Goal: Task Accomplishment & Management: Manage account settings

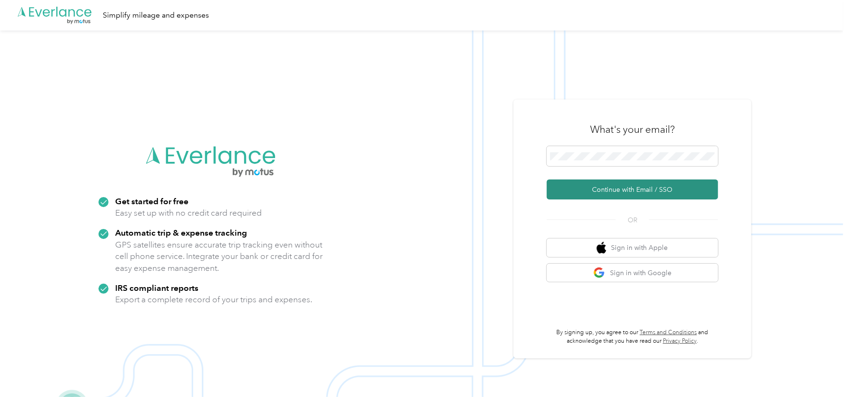
click at [593, 188] on button "Continue with Email / SSO" at bounding box center [632, 189] width 171 height 20
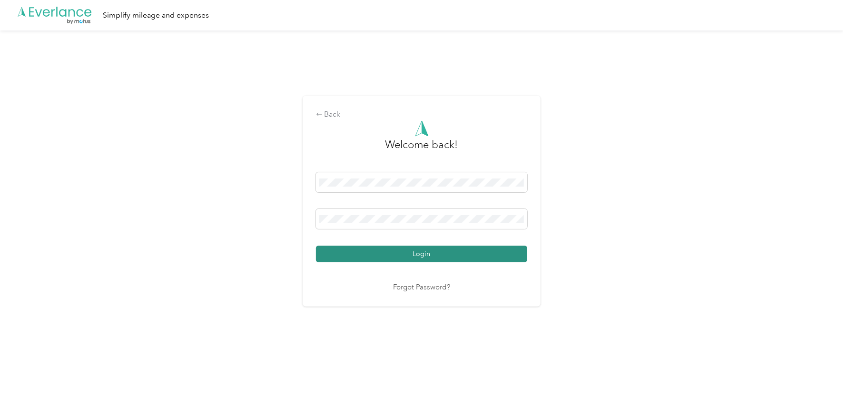
click at [407, 252] on button "Login" at bounding box center [421, 254] width 211 height 17
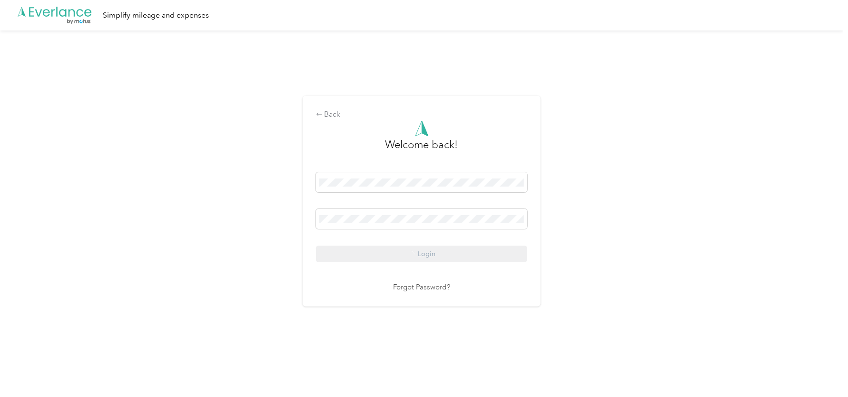
click at [408, 252] on div "Login" at bounding box center [421, 217] width 211 height 90
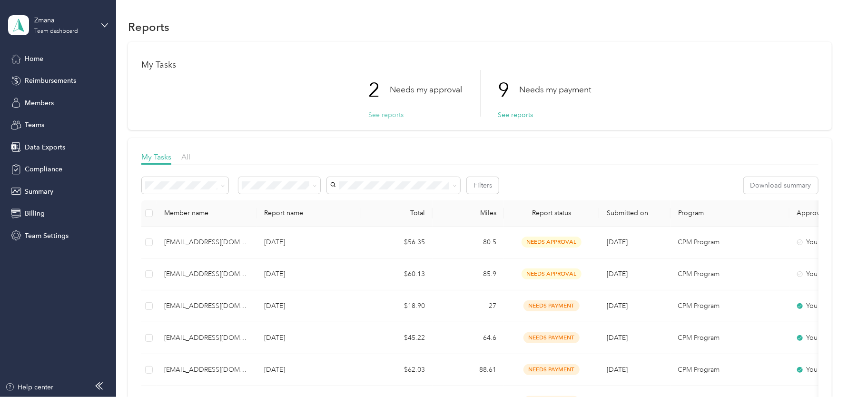
click at [380, 117] on button "See reports" at bounding box center [385, 115] width 35 height 10
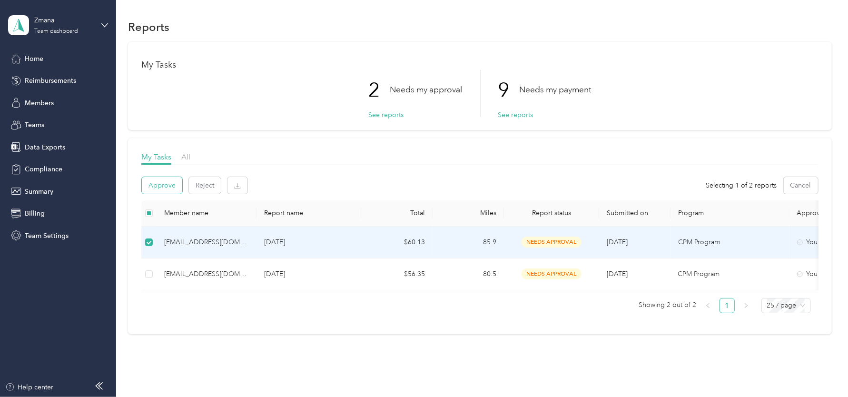
click at [159, 184] on button "Approve" at bounding box center [162, 185] width 40 height 17
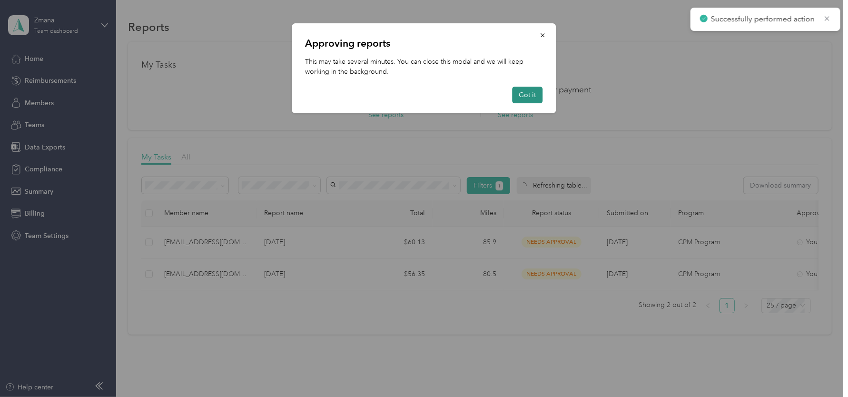
click at [530, 94] on button "Got it" at bounding box center [528, 95] width 30 height 17
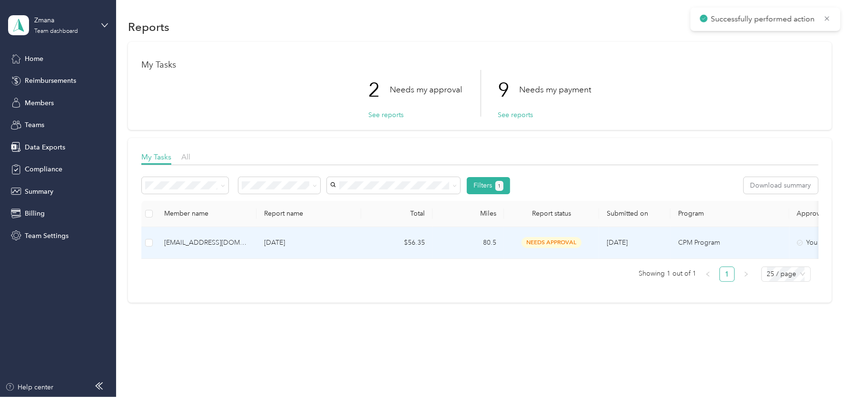
click at [340, 240] on p "[DATE]" at bounding box center [308, 243] width 89 height 10
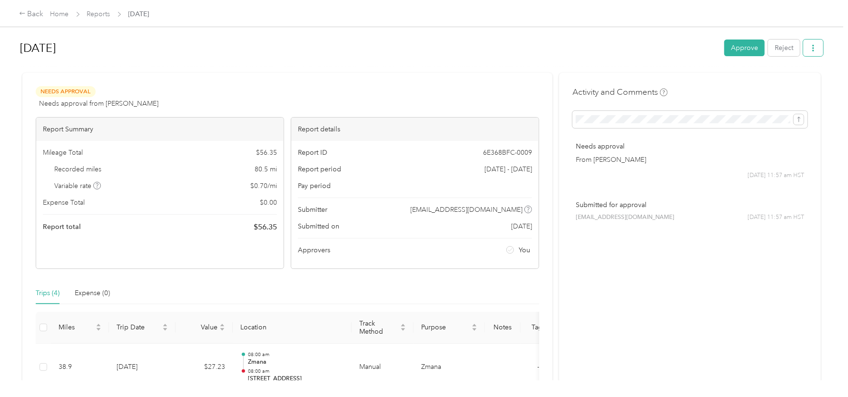
click at [813, 49] on icon "button" at bounding box center [813, 48] width 7 height 7
click at [782, 79] on span "Download" at bounding box center [785, 83] width 31 height 10
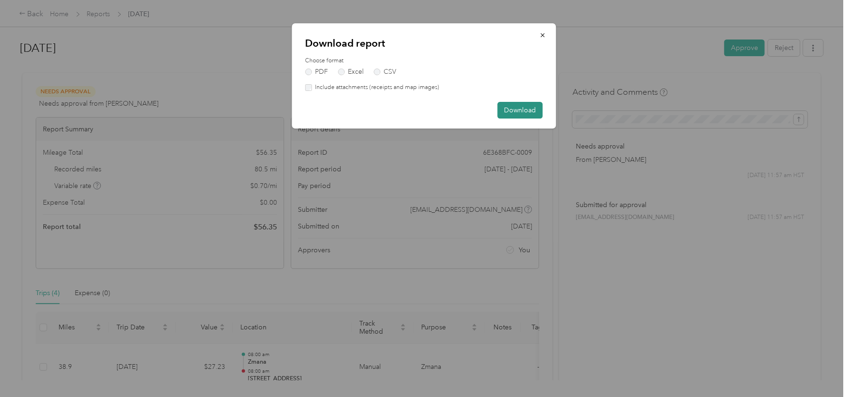
click at [520, 109] on button "Download" at bounding box center [520, 110] width 45 height 17
